Goal: Task Accomplishment & Management: Use online tool/utility

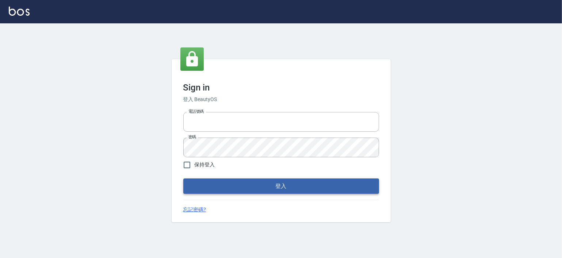
type input "6430581"
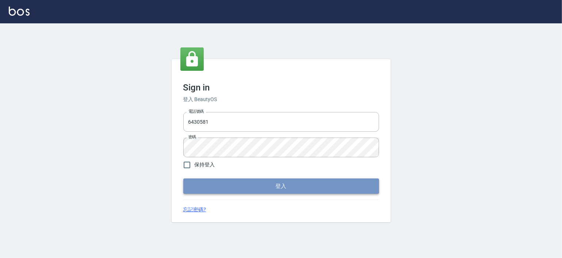
click at [318, 187] on button "登入" at bounding box center [281, 186] width 196 height 15
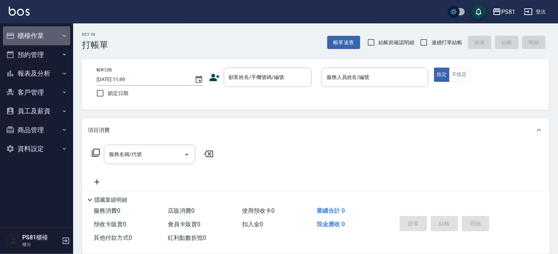
click at [58, 38] on button "櫃檯作業" at bounding box center [36, 35] width 67 height 19
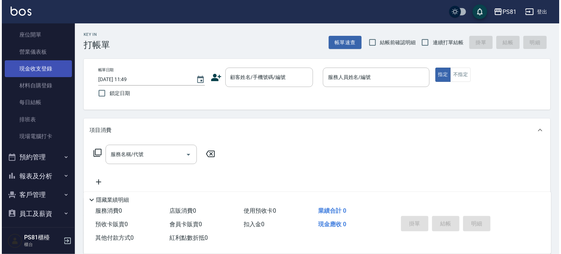
scroll to position [73, 0]
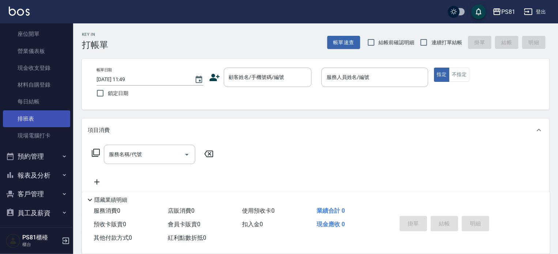
click at [37, 120] on link "排班表" at bounding box center [36, 118] width 67 height 17
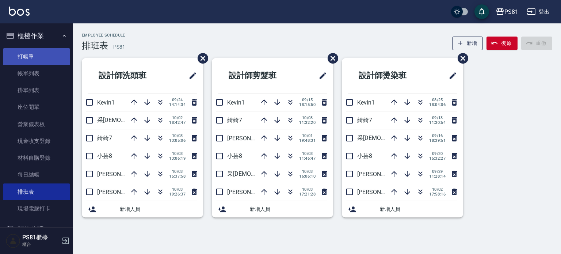
click at [28, 56] on link "打帳單" at bounding box center [36, 56] width 67 height 17
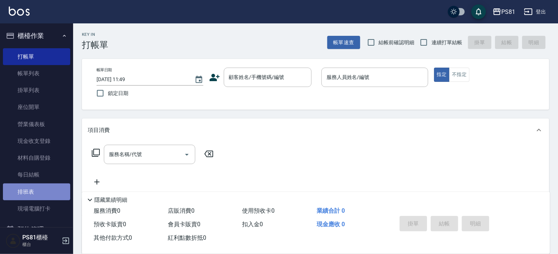
click at [36, 191] on link "排班表" at bounding box center [36, 191] width 67 height 17
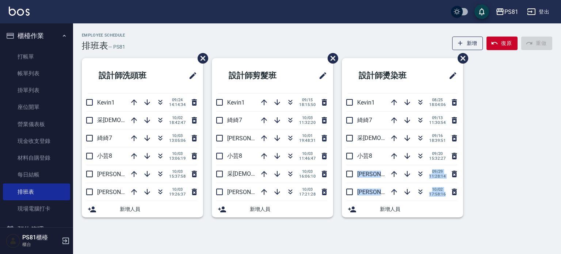
drag, startPoint x: 395, startPoint y: 271, endPoint x: 408, endPoint y: 239, distance: 34.6
click at [397, 254] on html "PS81 登出 櫃檯作業 打帳單 帳單列表 掛單列表 座位開單 營業儀表板 現金收支登錄 材料自購登錄 每日結帳 排班表 現場電腦打卡 預約管理 預約管理 單…" at bounding box center [280, 127] width 561 height 254
drag, startPoint x: 285, startPoint y: 227, endPoint x: 240, endPoint y: 241, distance: 47.0
click at [240, 241] on div "Employee Schedule 排班表 — PS81 新增 復原 重做 設計師洗頭班 Kevin1 [DATE] 14:14:34 采[PERSON_NA…" at bounding box center [280, 127] width 561 height 254
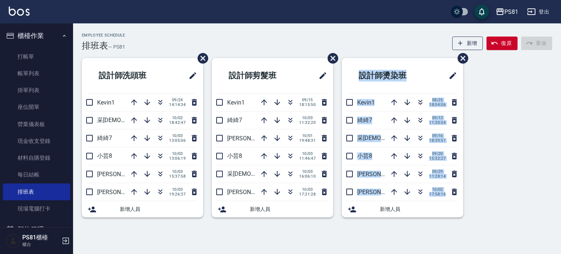
drag, startPoint x: 446, startPoint y: 217, endPoint x: 265, endPoint y: 271, distance: 189.1
click at [265, 254] on html "PS81 登出 櫃檯作業 打帳單 帳單列表 掛單列表 座位開單 營業儀表板 現金收支登錄 材料自購登錄 每日結帳 排班表 現場電腦打卡 預約管理 預約管理 單…" at bounding box center [280, 127] width 561 height 254
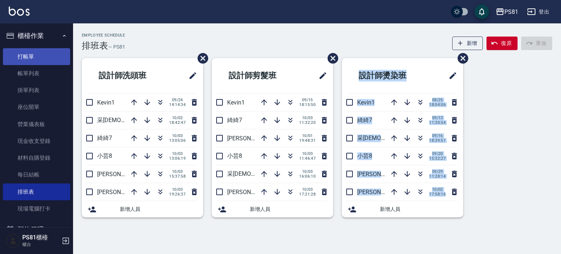
click at [37, 58] on link "打帳單" at bounding box center [36, 56] width 67 height 17
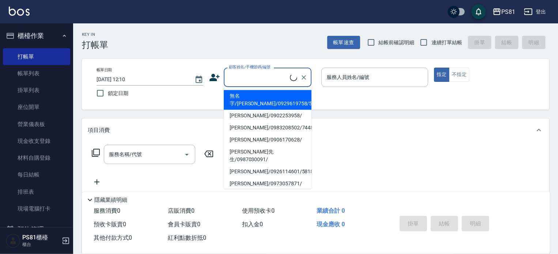
click at [259, 75] on input "顧客姓名/手機號碼/編號" at bounding box center [258, 77] width 63 height 13
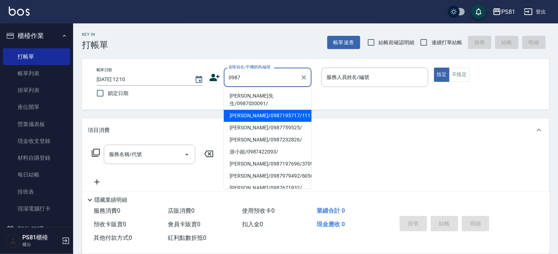
click at [263, 110] on li "[PERSON_NAME]/0987195717/111111" at bounding box center [268, 116] width 88 height 12
type input "[PERSON_NAME]/0987195717/111111"
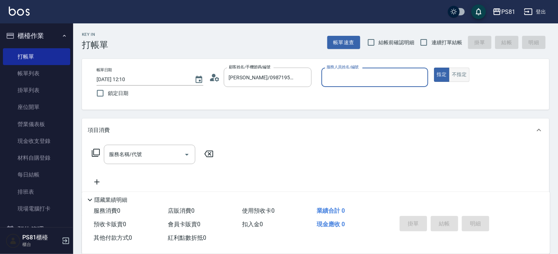
click at [462, 73] on button "不指定" at bounding box center [459, 75] width 20 height 14
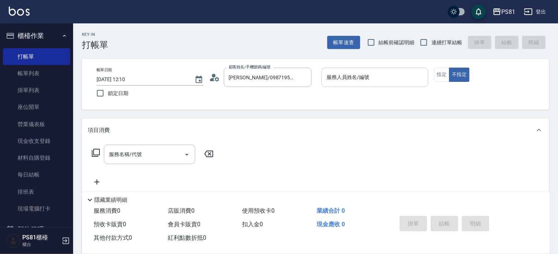
click at [344, 76] on input "服務人員姓名/編號" at bounding box center [375, 77] width 100 height 13
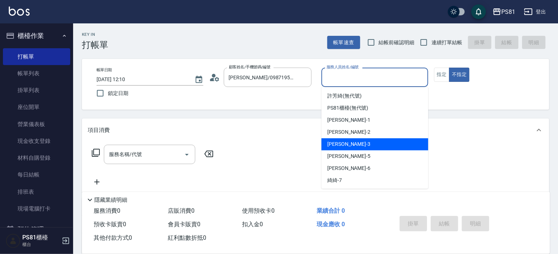
click at [331, 143] on span "[PERSON_NAME] -3" at bounding box center [348, 144] width 43 height 8
type input "[PERSON_NAME]-3"
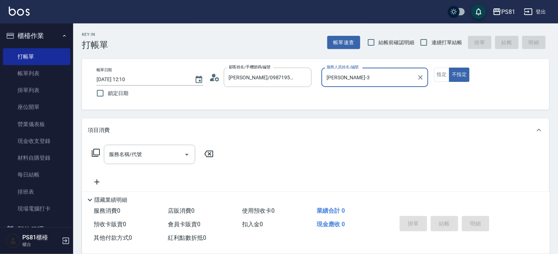
click at [128, 151] on div "服務名稱/代號 服務名稱/代號" at bounding box center [149, 154] width 91 height 19
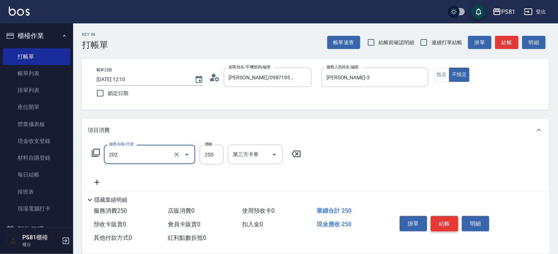
type input "單剪250(202)"
click at [443, 220] on button "結帳" at bounding box center [444, 223] width 27 height 15
